Goal: Task Accomplishment & Management: Use online tool/utility

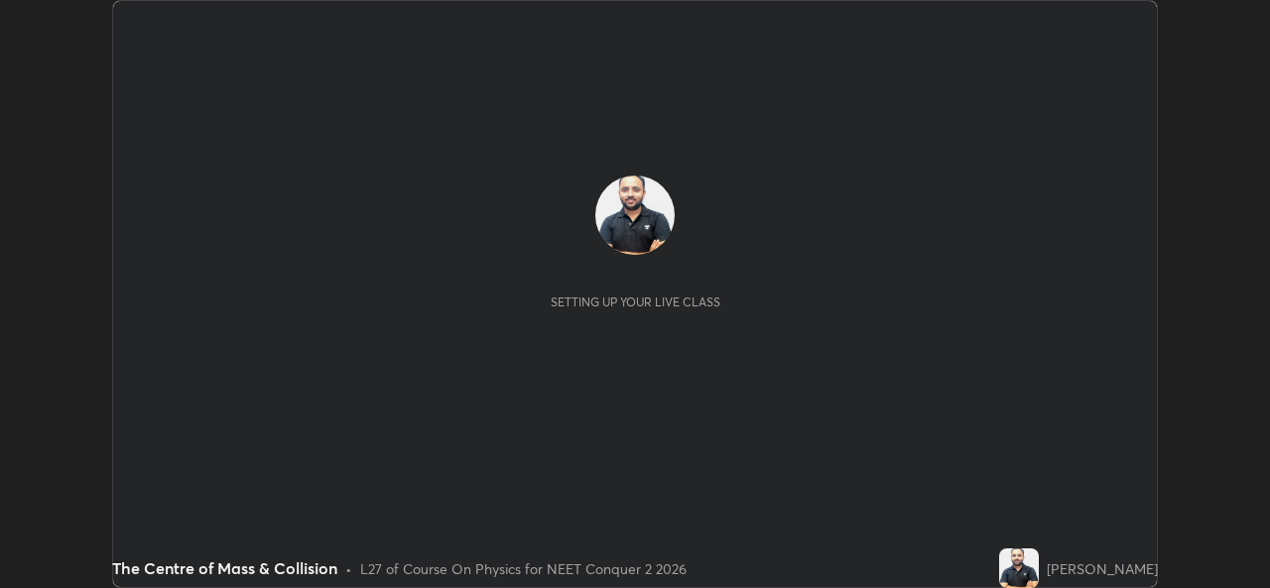
scroll to position [588, 1269]
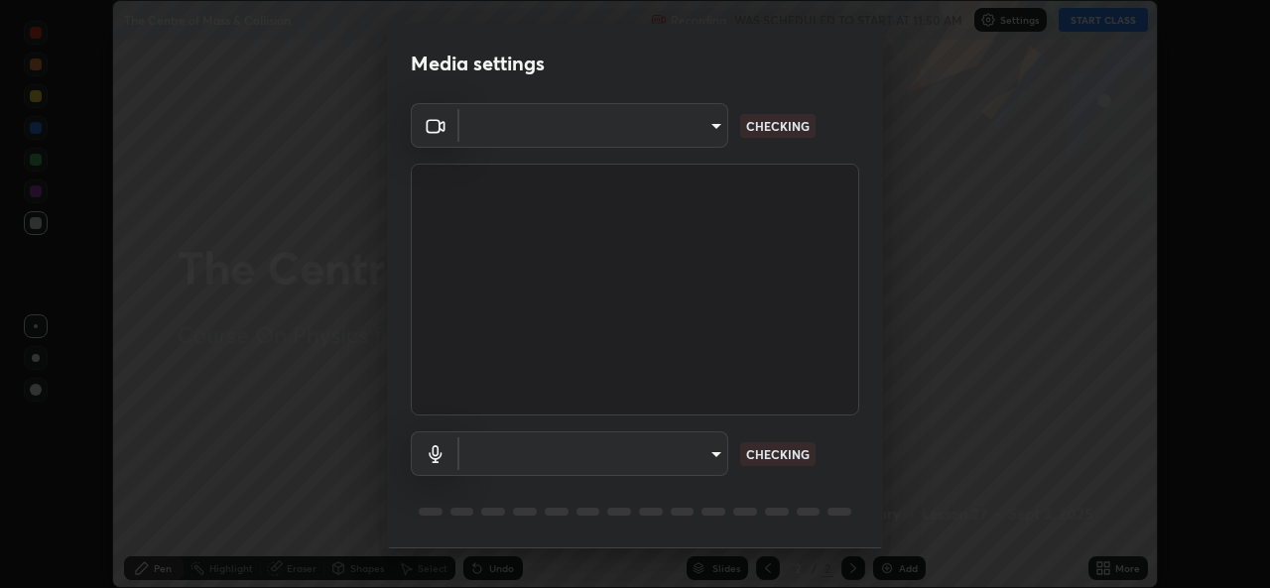
type input "49ae221ac10e7450fae1aa5d9d074b6745a4d7b76778b29691f85c0d3e1dda1d"
type input "communications"
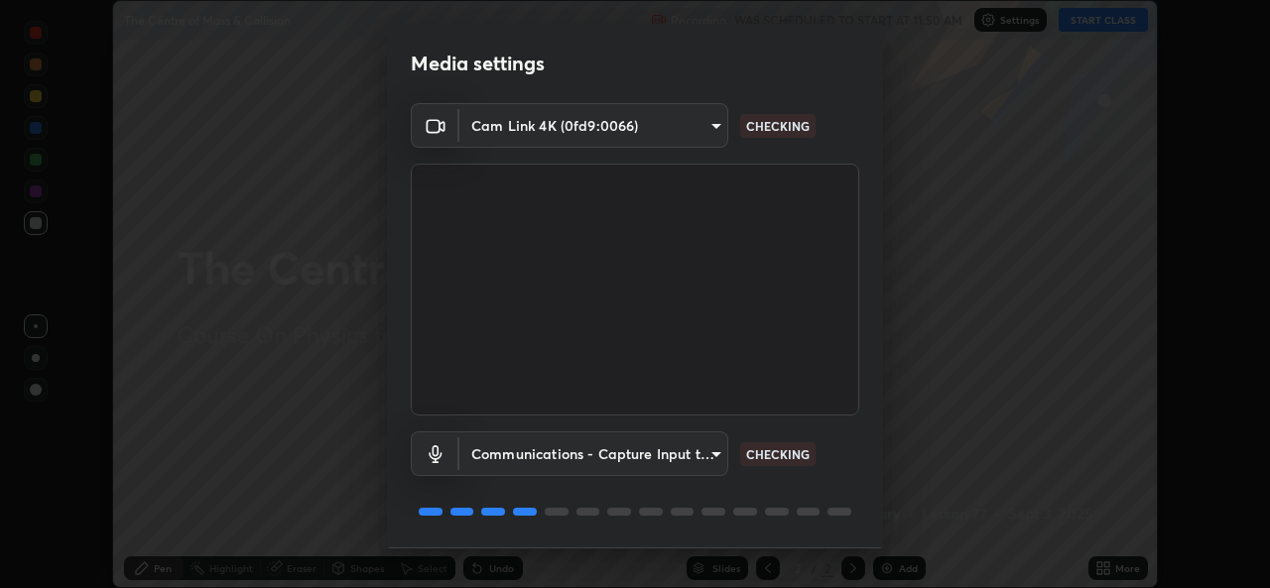
scroll to position [63, 0]
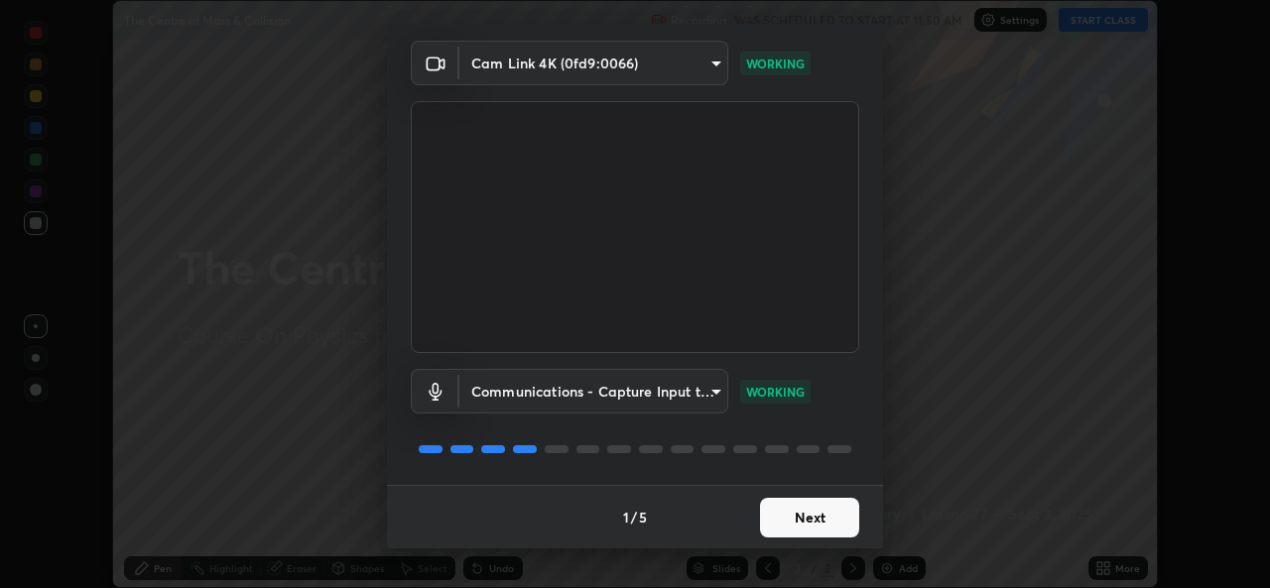
click at [818, 516] on button "Next" at bounding box center [809, 518] width 99 height 40
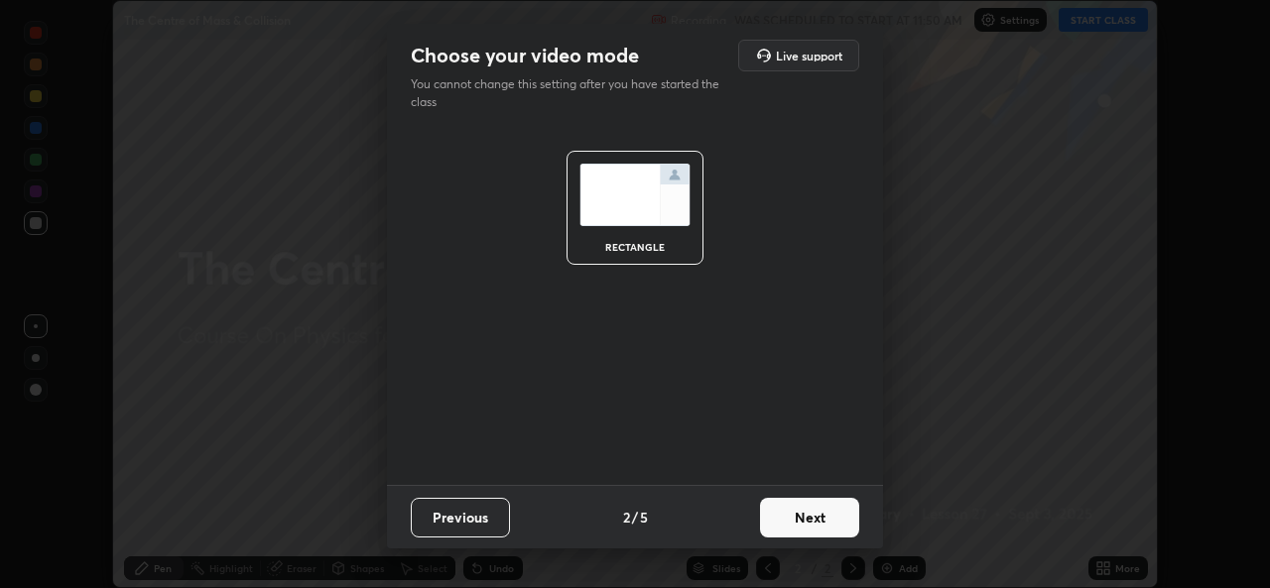
scroll to position [0, 0]
click at [816, 521] on button "Next" at bounding box center [809, 518] width 99 height 40
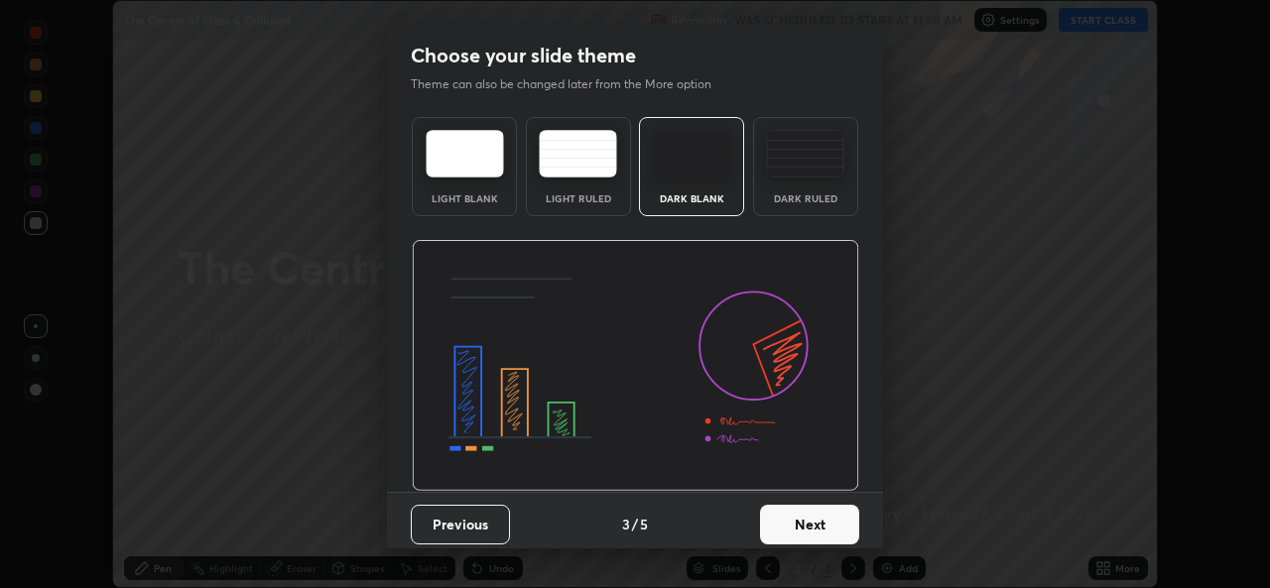
click at [818, 524] on button "Next" at bounding box center [809, 525] width 99 height 40
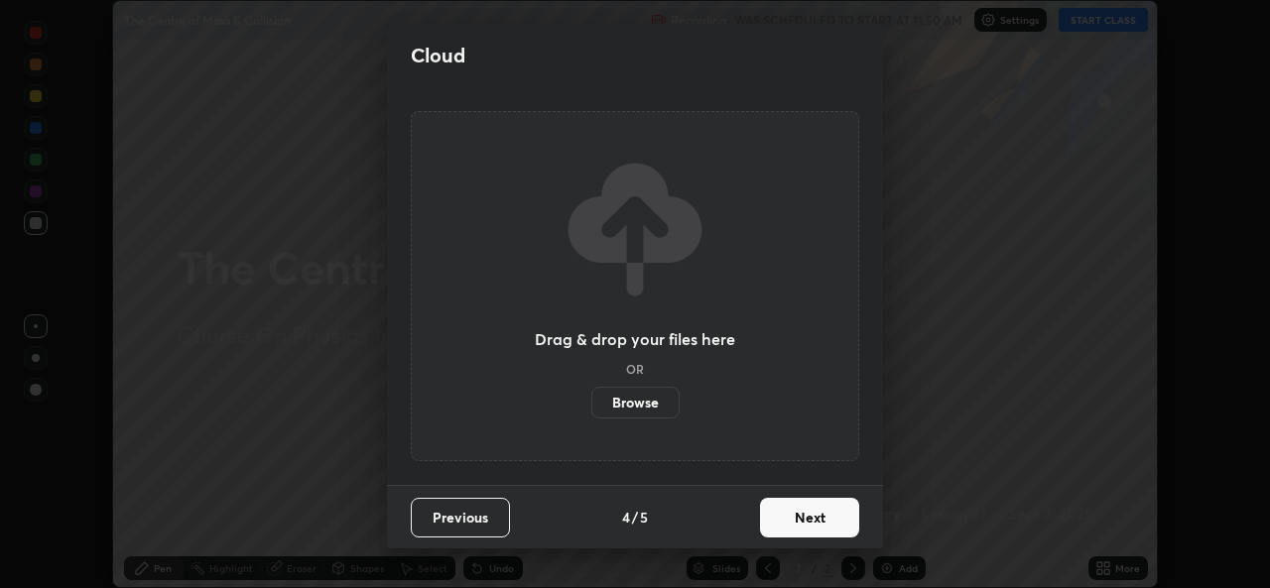
click at [816, 521] on button "Next" at bounding box center [809, 518] width 99 height 40
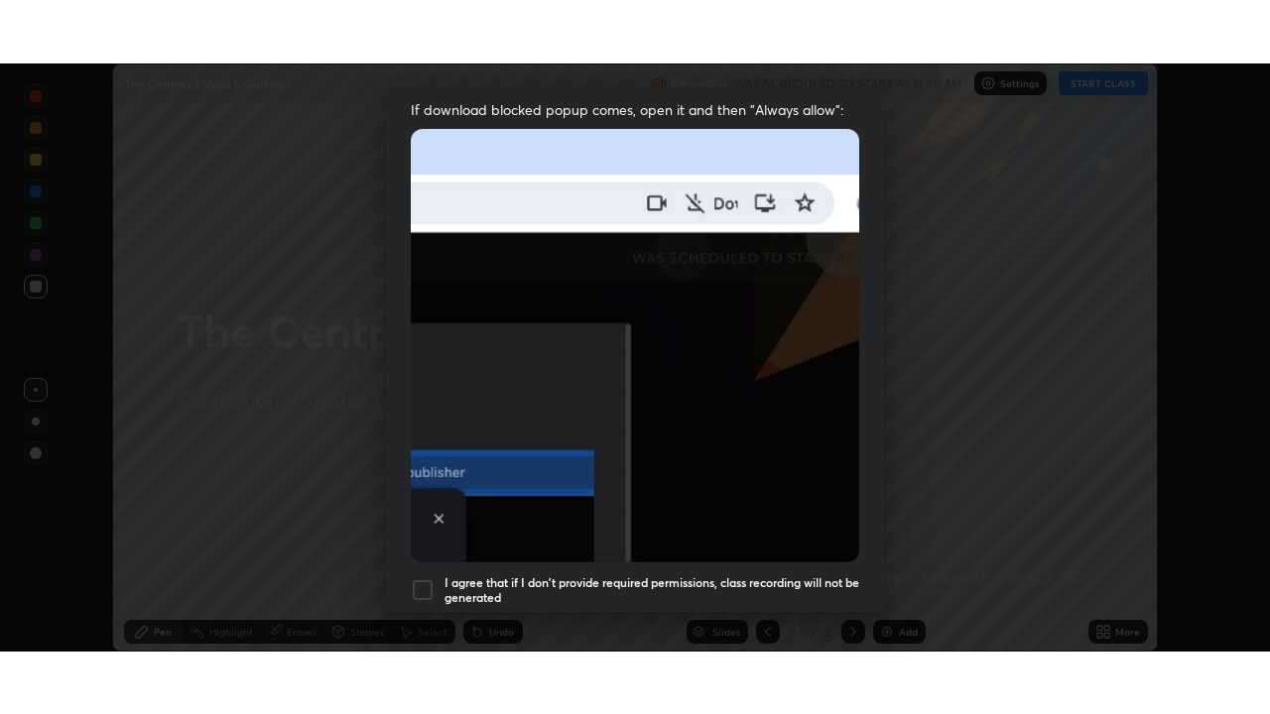
scroll to position [467, 0]
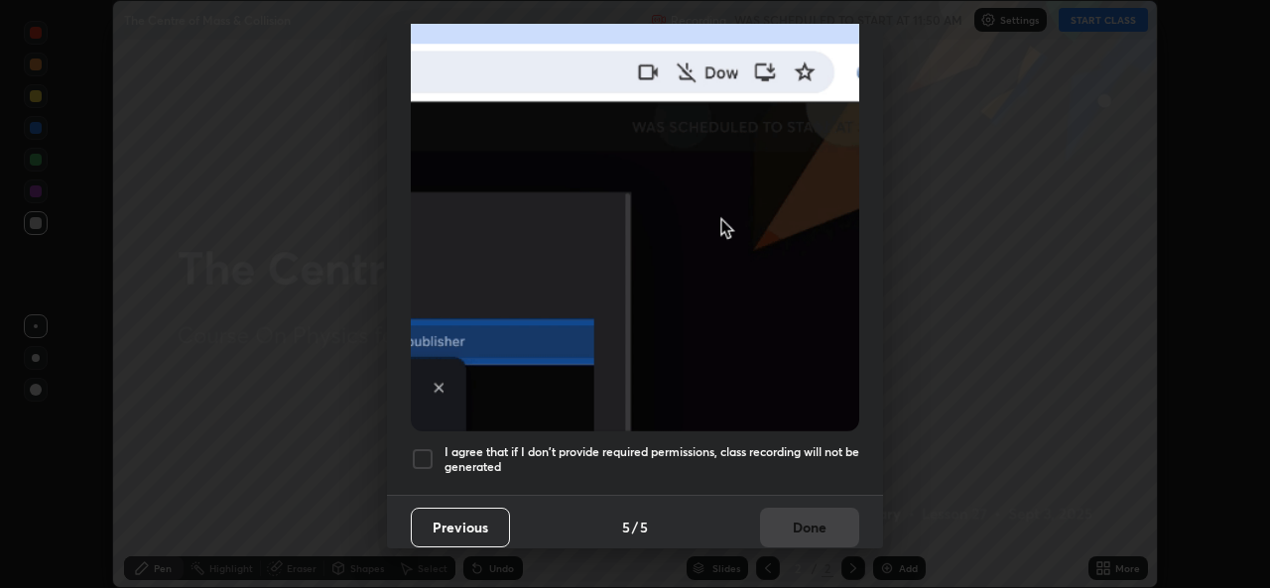
click at [419, 449] on div at bounding box center [423, 459] width 24 height 24
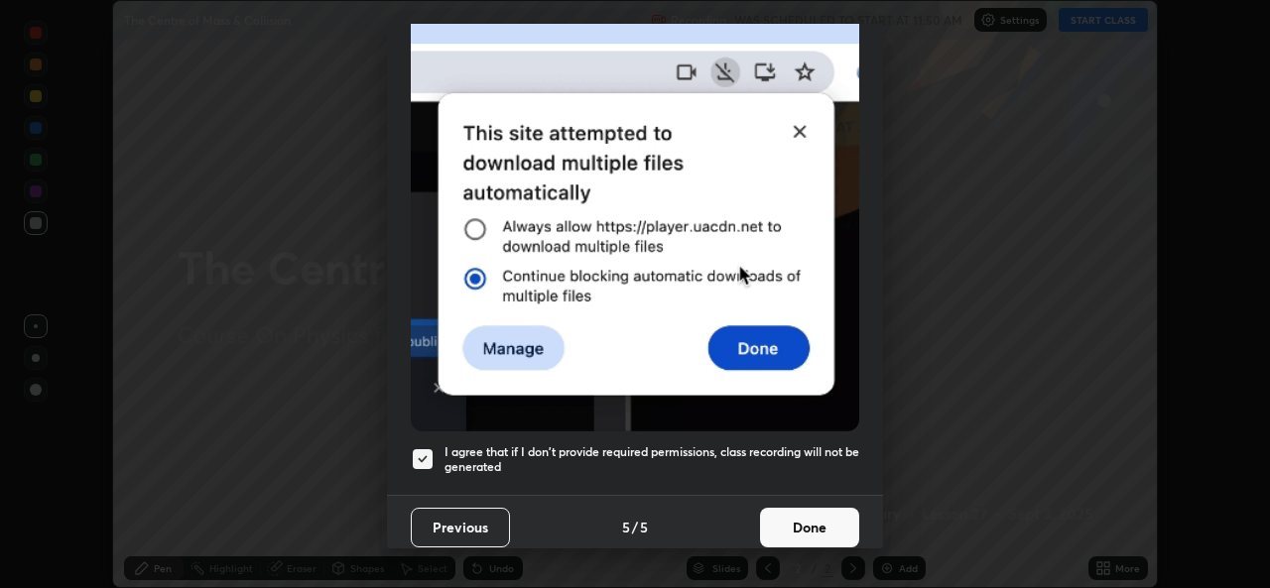
click at [787, 517] on button "Done" at bounding box center [809, 528] width 99 height 40
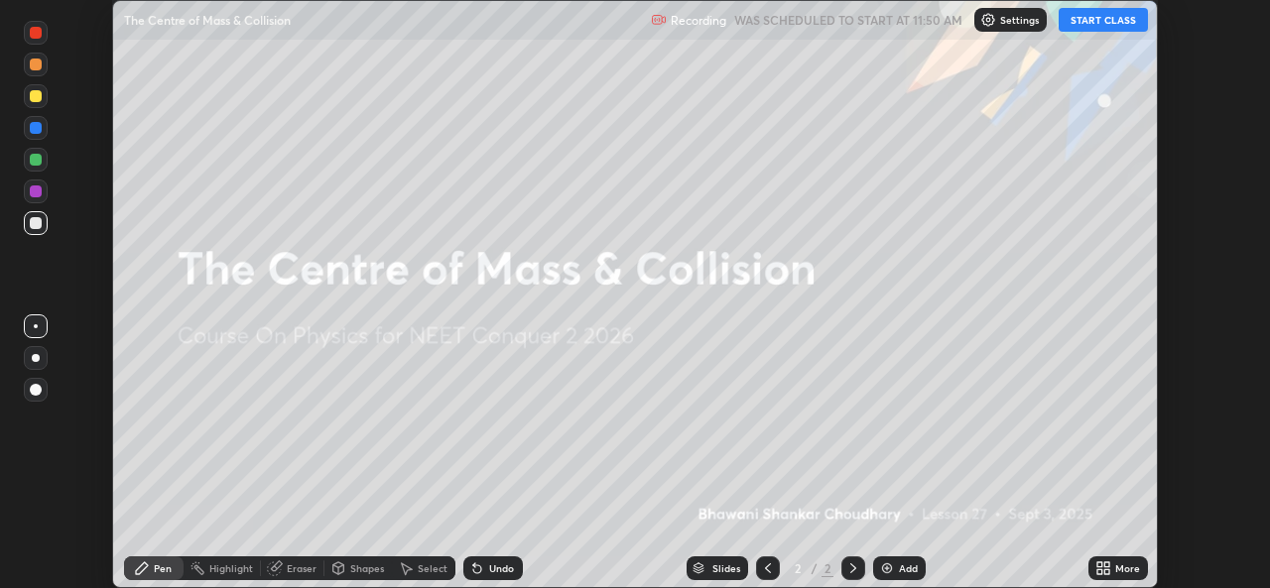
click at [1106, 565] on icon at bounding box center [1106, 565] width 5 height 5
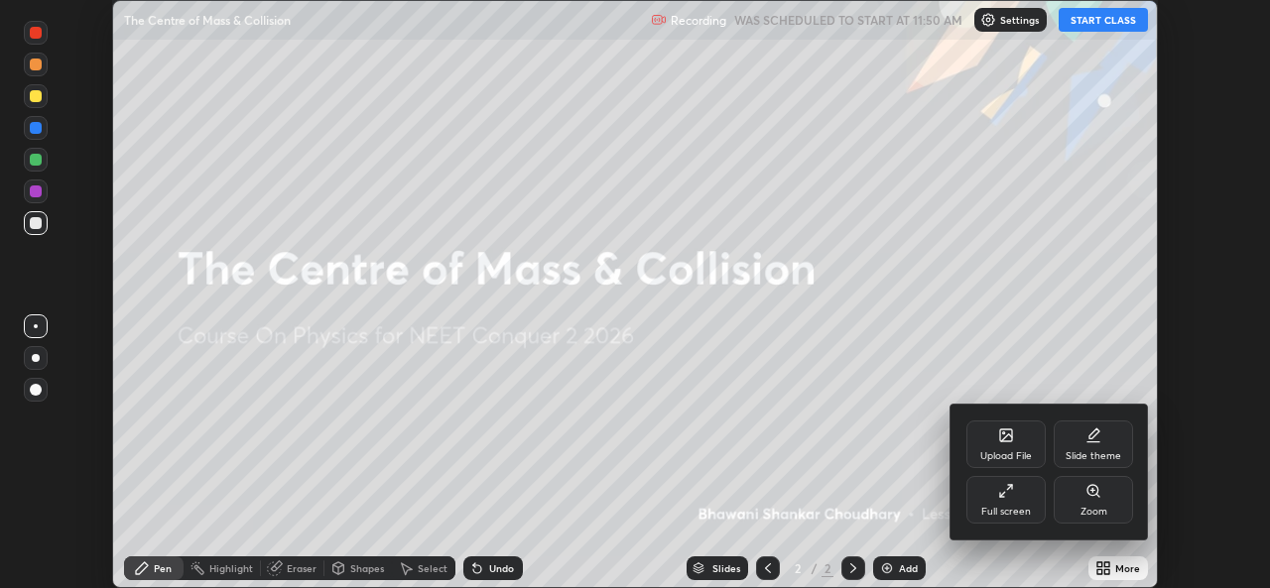
click at [1020, 501] on div "Full screen" at bounding box center [1005, 500] width 79 height 48
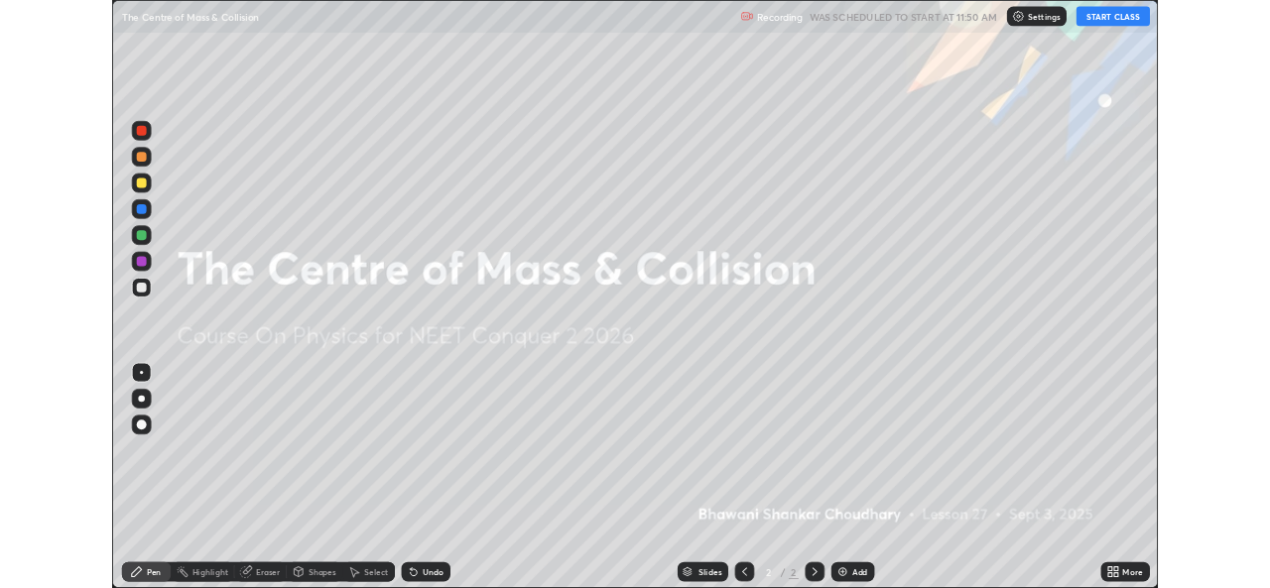
scroll to position [714, 1270]
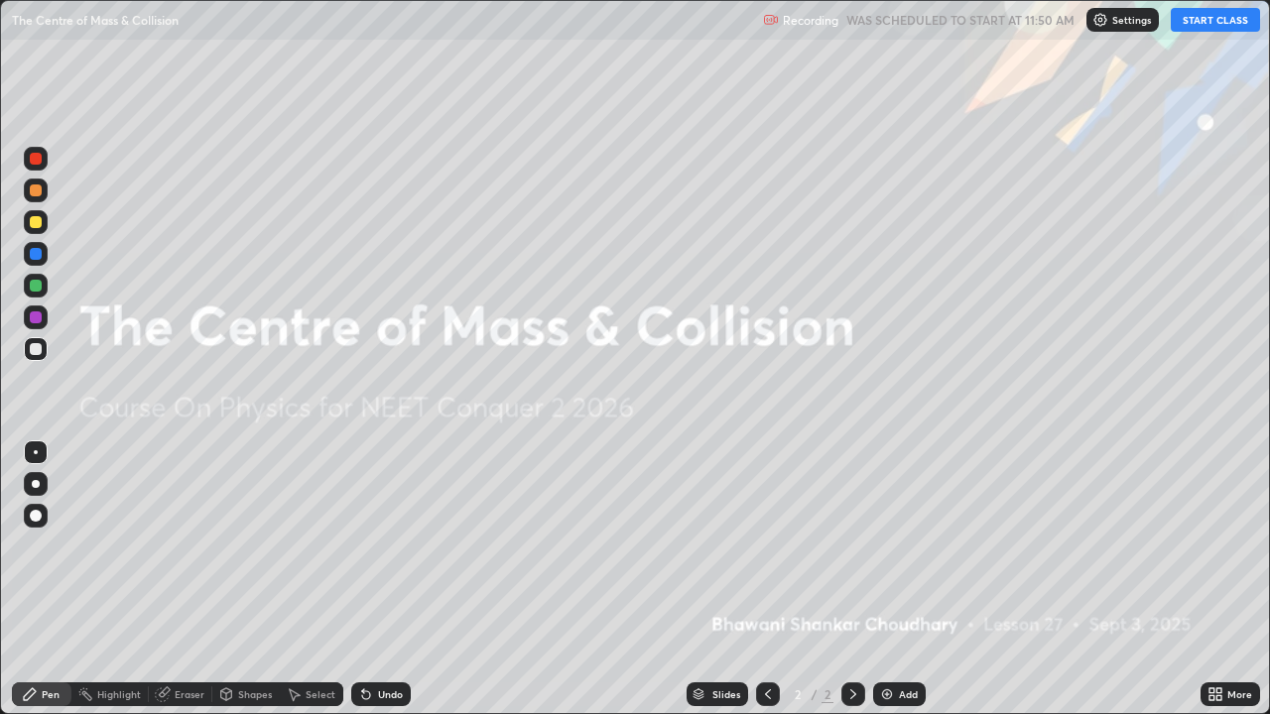
click at [1208, 20] on button "START CLASS" at bounding box center [1215, 20] width 89 height 24
click at [914, 587] on div "Add" at bounding box center [908, 695] width 19 height 10
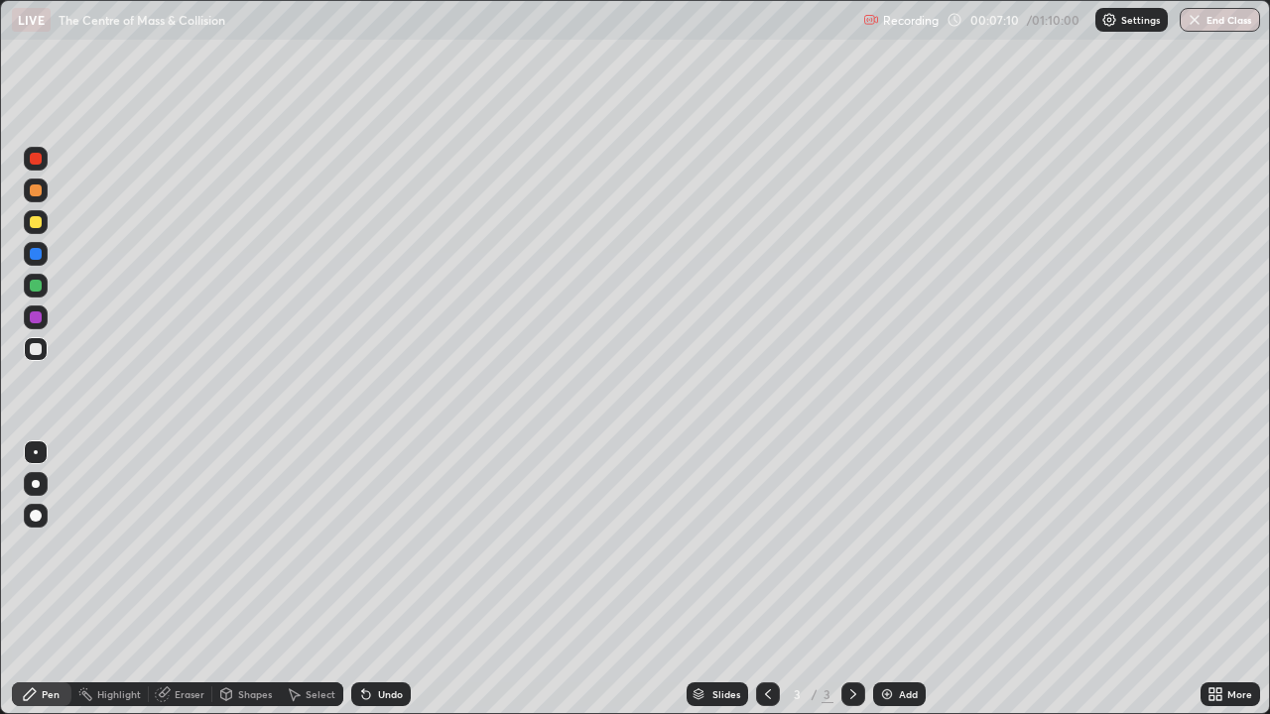
click at [177, 587] on div "Eraser" at bounding box center [190, 695] width 30 height 10
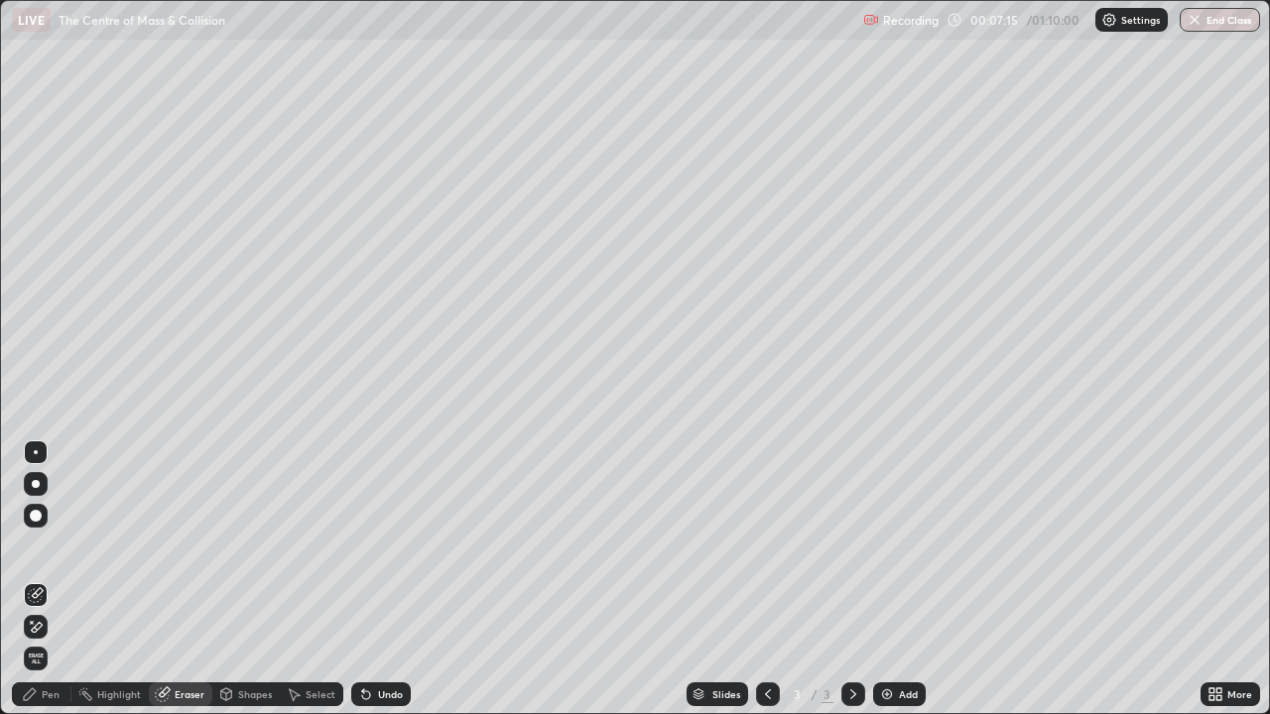
click at [29, 587] on icon at bounding box center [30, 695] width 12 height 12
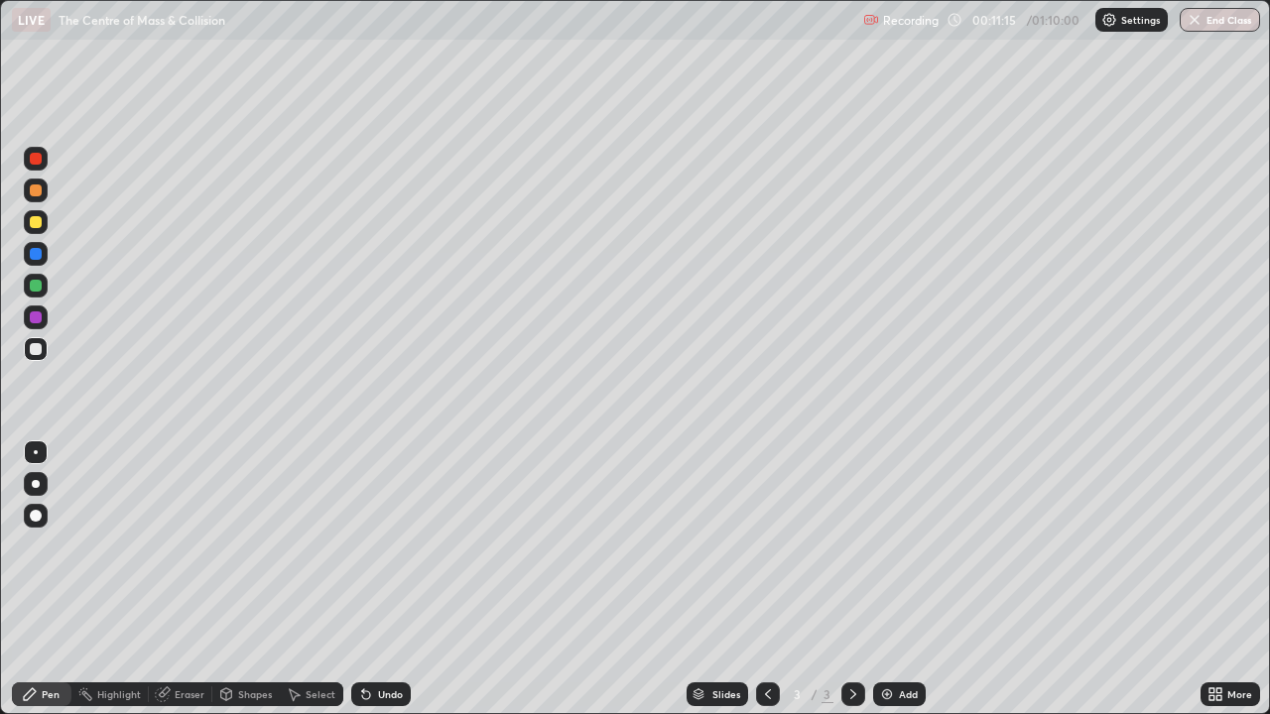
click at [194, 587] on div "Eraser" at bounding box center [190, 695] width 30 height 10
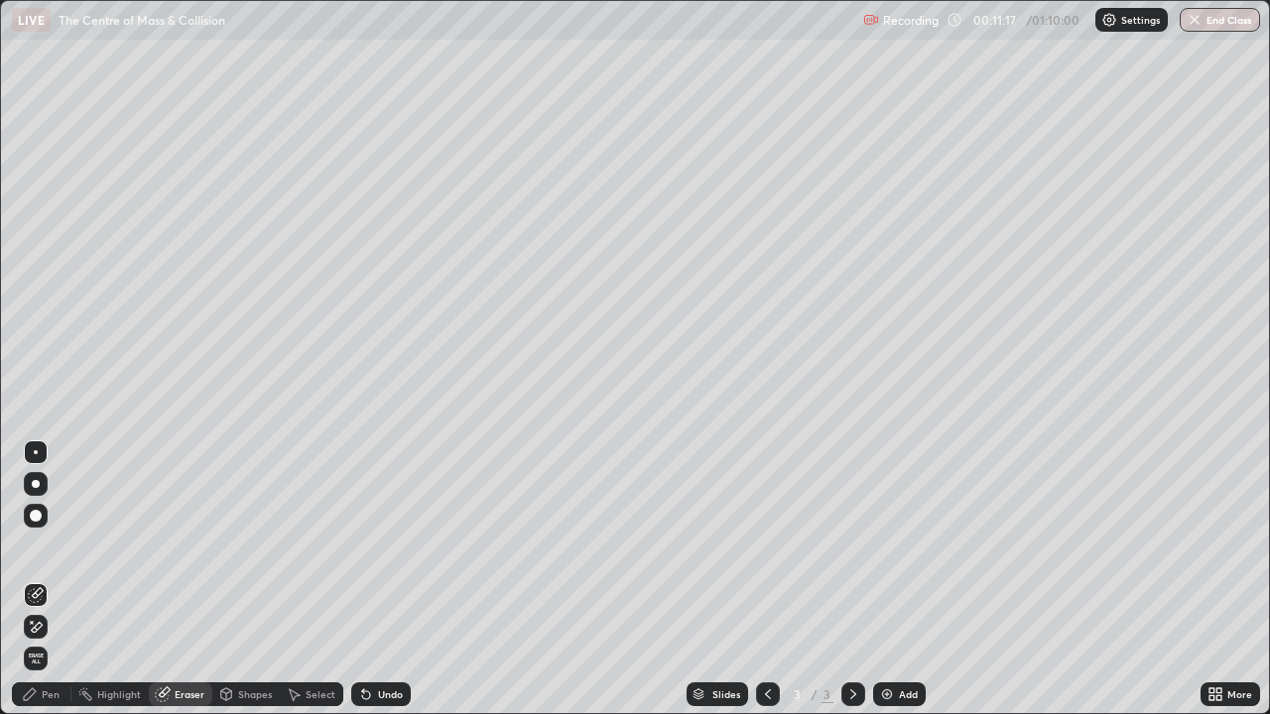
click at [47, 587] on div "Pen" at bounding box center [51, 695] width 18 height 10
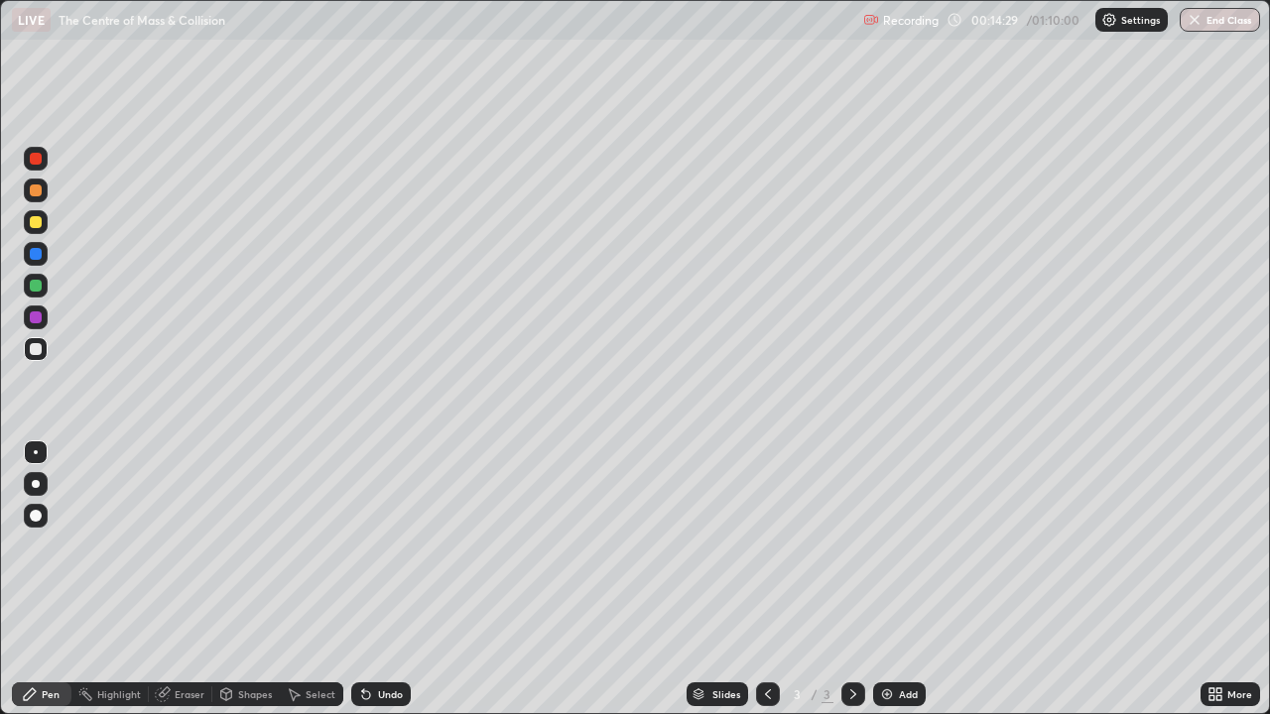
click at [891, 587] on img at bounding box center [887, 695] width 16 height 16
click at [179, 587] on div "Eraser" at bounding box center [190, 695] width 30 height 10
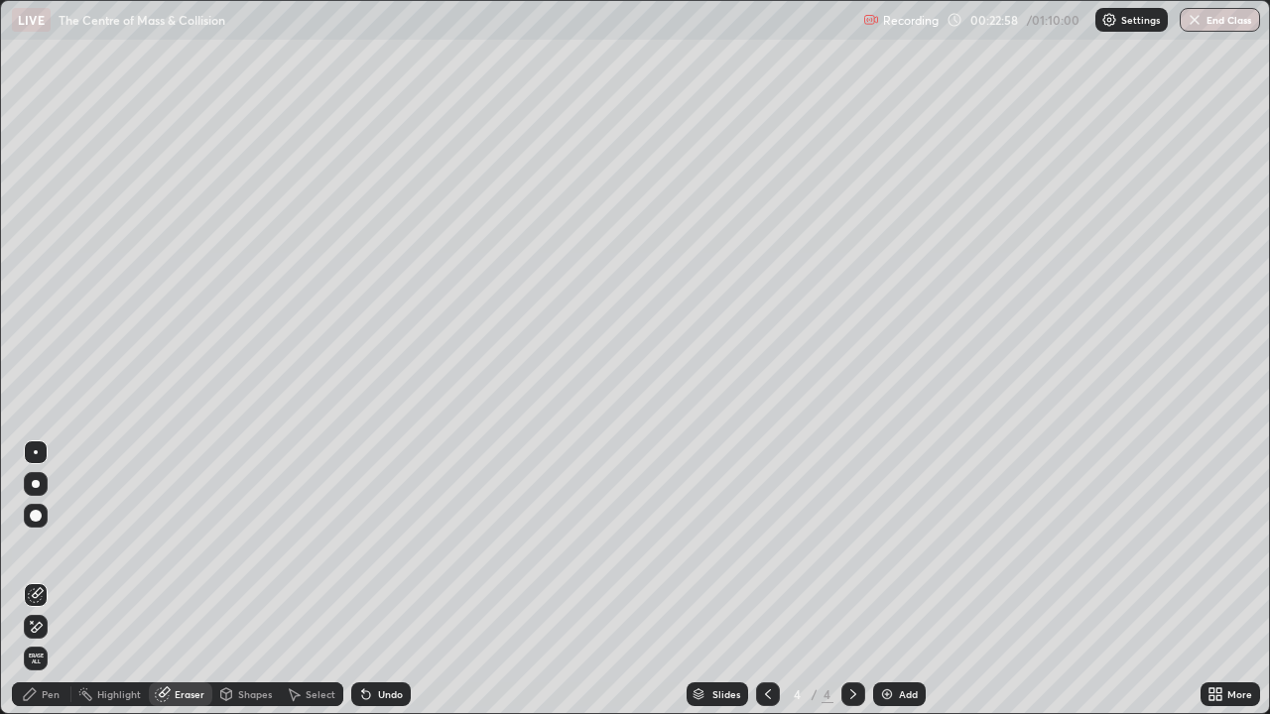
click at [45, 587] on div "Pen" at bounding box center [51, 695] width 18 height 10
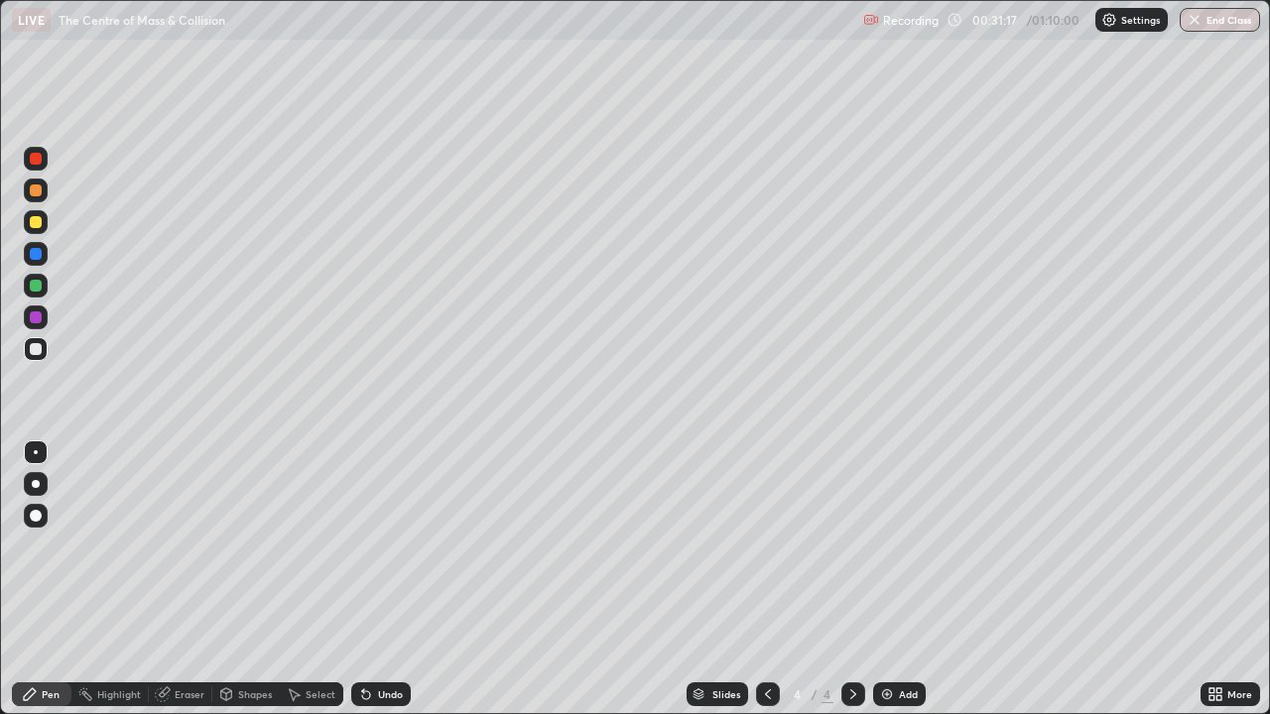
click at [892, 587] on img at bounding box center [887, 695] width 16 height 16
click at [899, 587] on div "Add" at bounding box center [908, 695] width 19 height 10
click at [184, 587] on div "Eraser" at bounding box center [190, 695] width 30 height 10
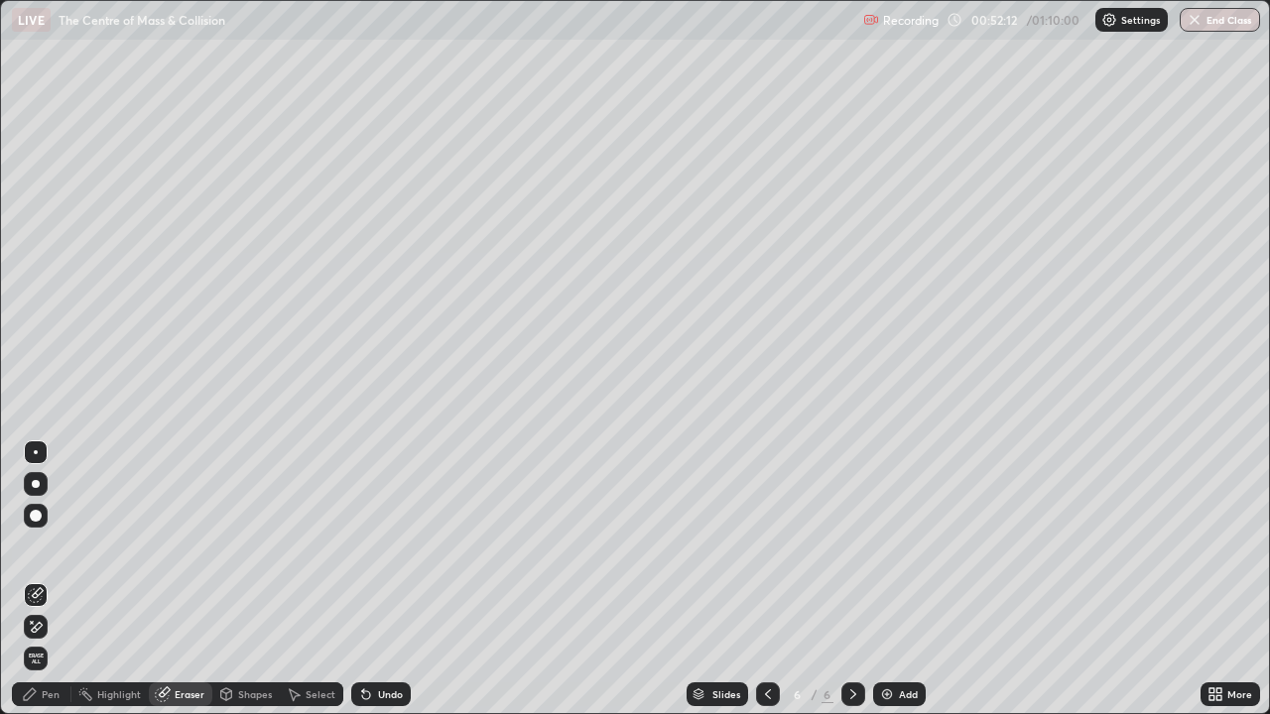
click at [900, 587] on div "Add" at bounding box center [908, 695] width 19 height 10
click at [37, 587] on icon at bounding box center [30, 695] width 16 height 16
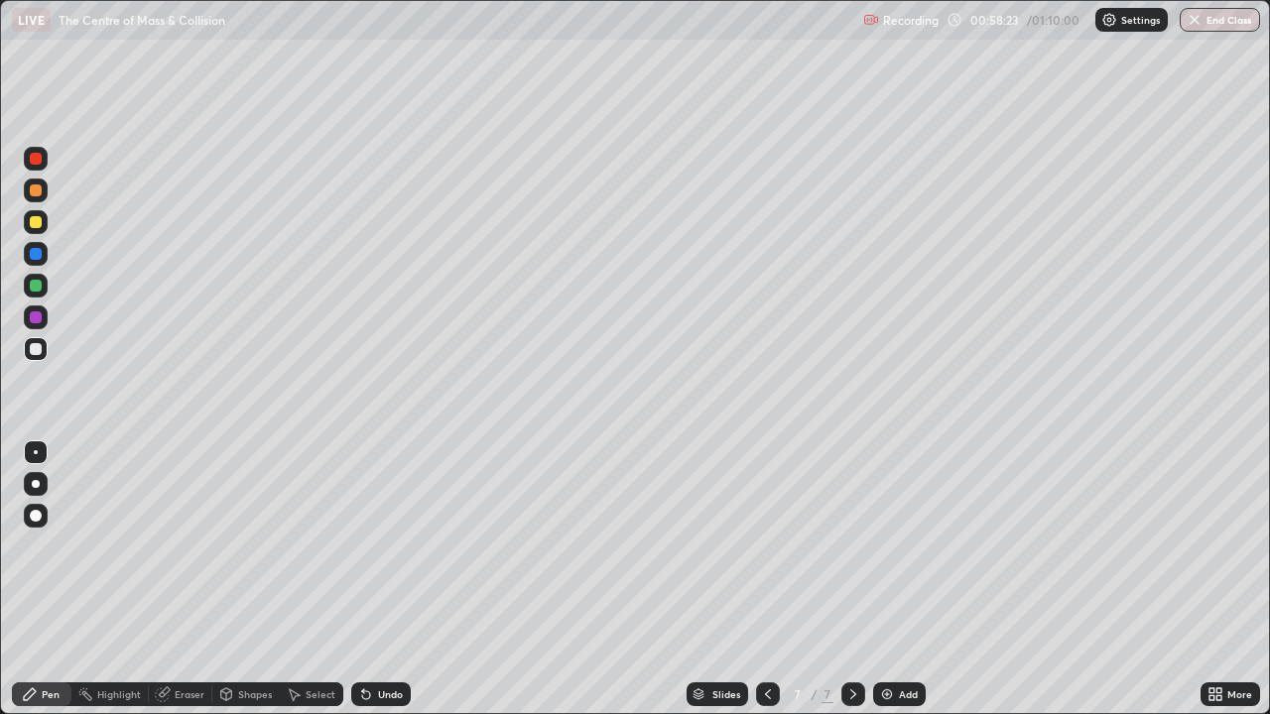
click at [887, 587] on img at bounding box center [887, 695] width 16 height 16
click at [189, 587] on div "Eraser" at bounding box center [190, 695] width 30 height 10
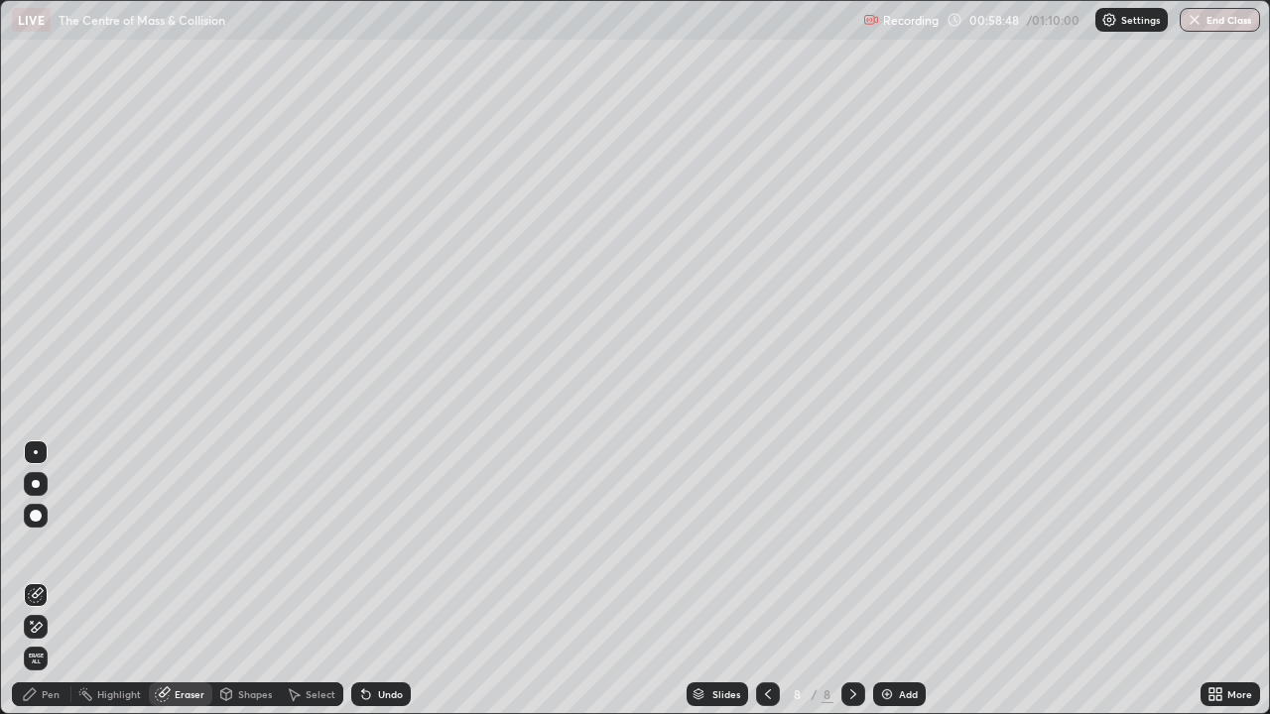
click at [48, 587] on div "Pen" at bounding box center [51, 695] width 18 height 10
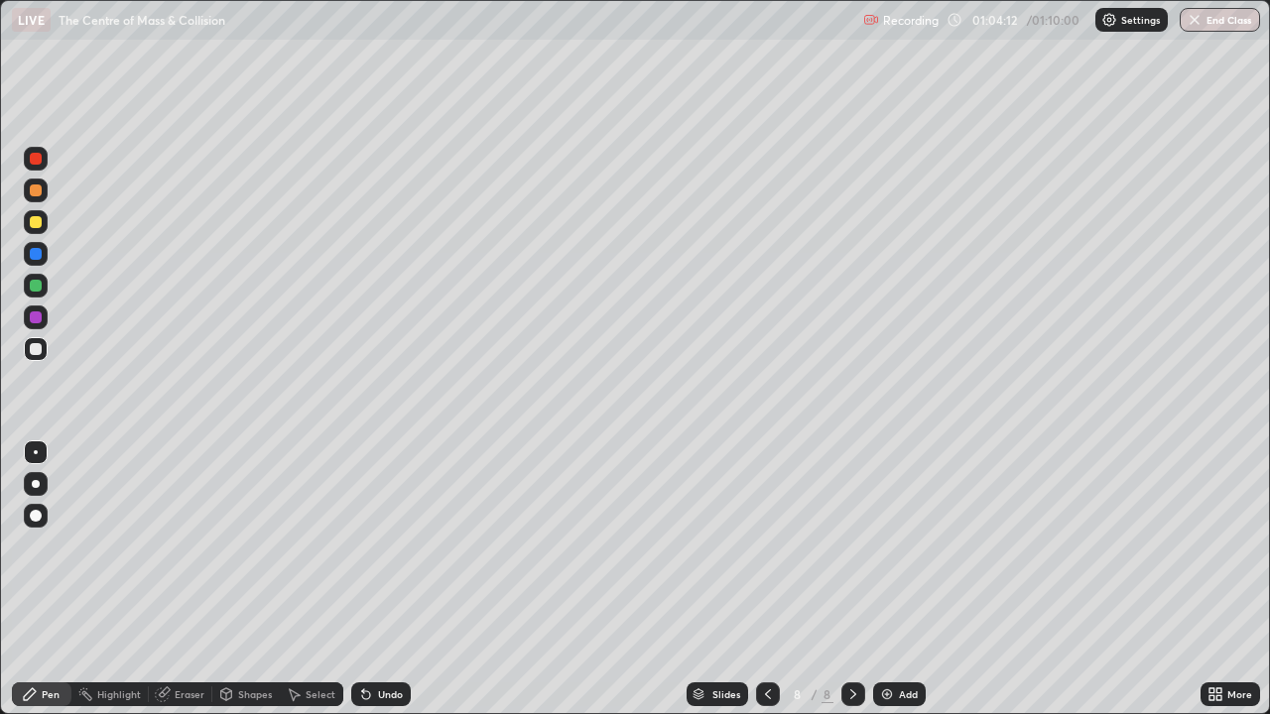
click at [765, 587] on icon at bounding box center [768, 695] width 6 height 10
click at [772, 587] on div at bounding box center [768, 695] width 24 height 24
click at [766, 587] on icon at bounding box center [768, 695] width 16 height 16
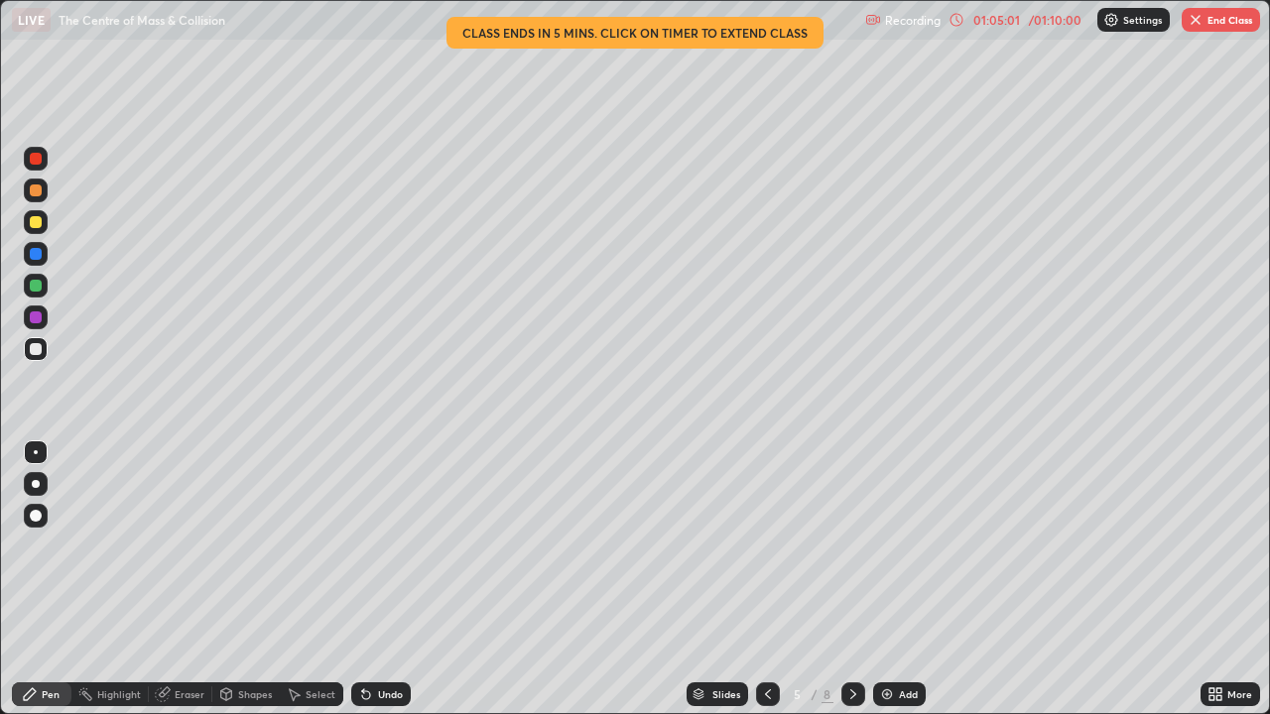
click at [1216, 17] on button "End Class" at bounding box center [1221, 20] width 78 height 24
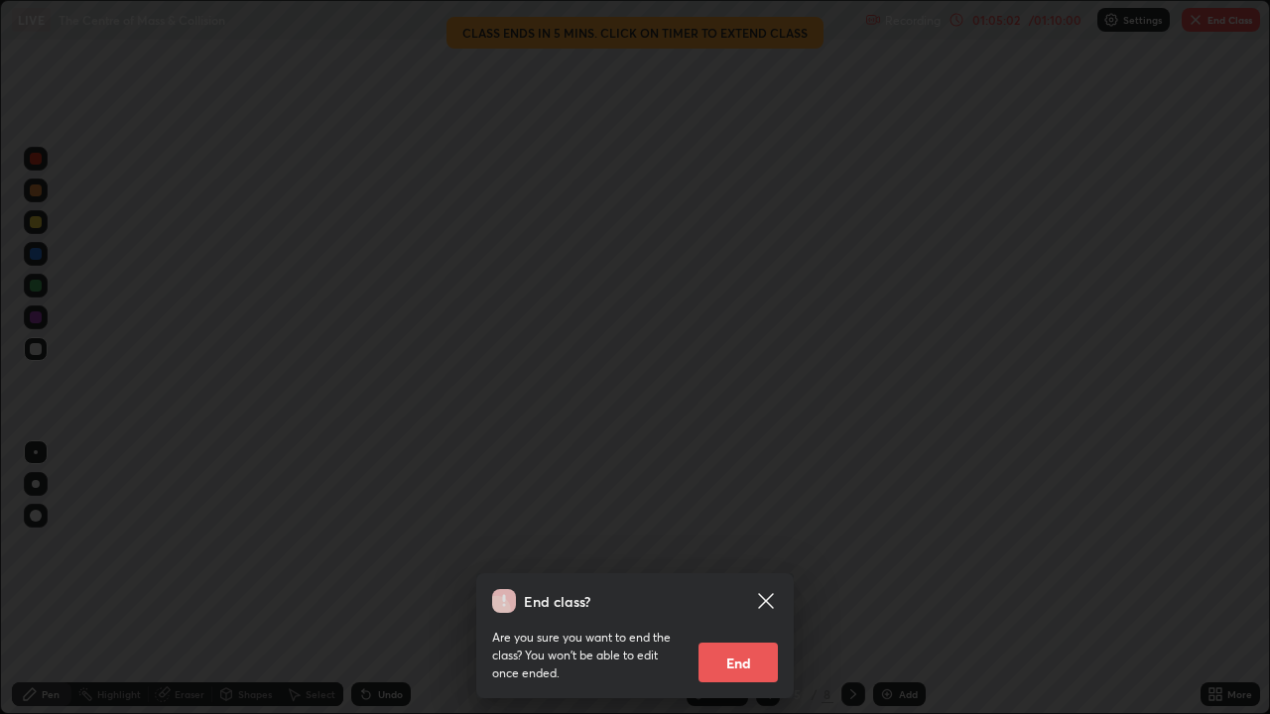
click at [766, 587] on button "End" at bounding box center [737, 663] width 79 height 40
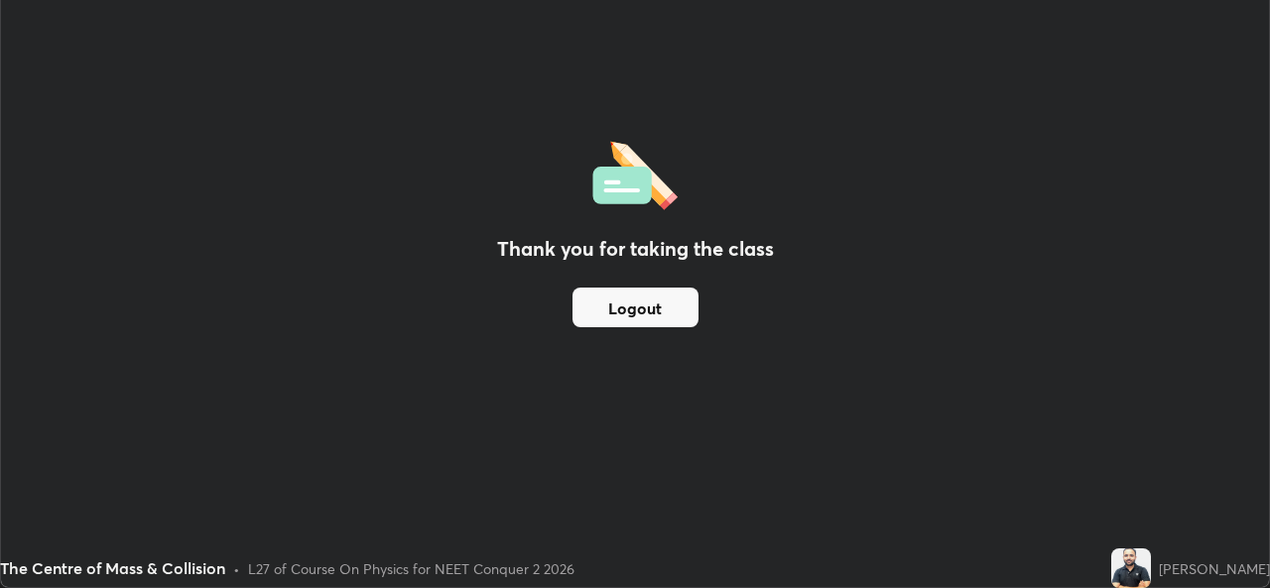
scroll to position [98624, 97942]
